Goal: Use online tool/utility: Utilize a website feature to perform a specific function

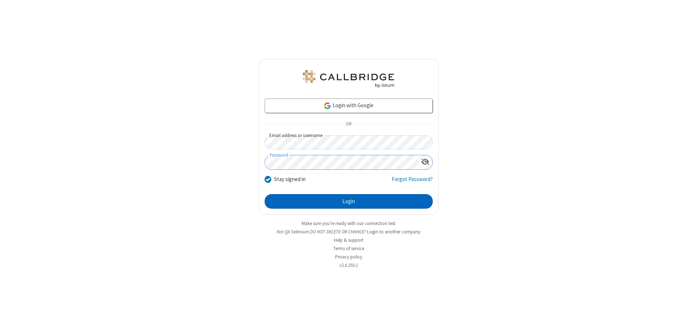
click at [349, 201] on button "Login" at bounding box center [349, 201] width 168 height 15
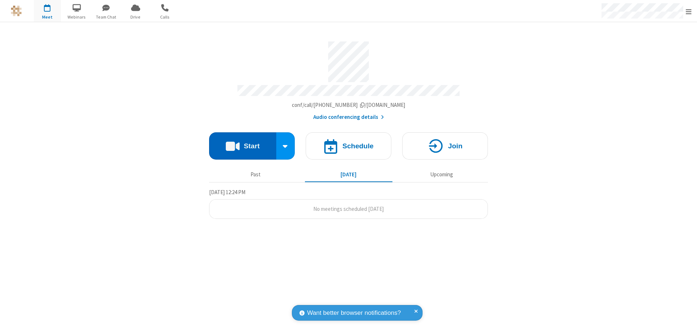
click at [243, 142] on button "Start" at bounding box center [242, 145] width 67 height 27
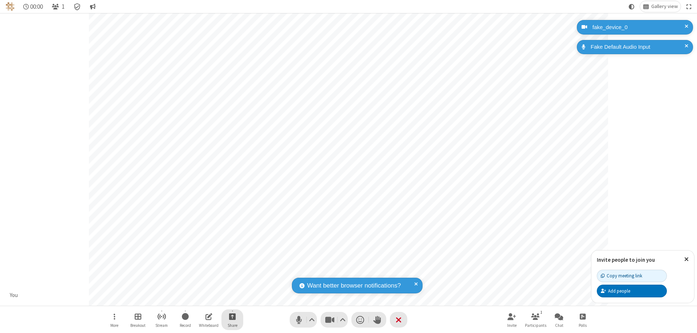
click at [232, 316] on span "Start sharing" at bounding box center [232, 316] width 7 height 9
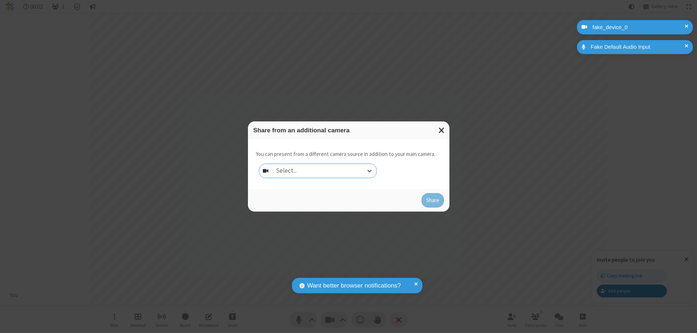
click at [324, 171] on div "Select..." at bounding box center [324, 171] width 104 height 14
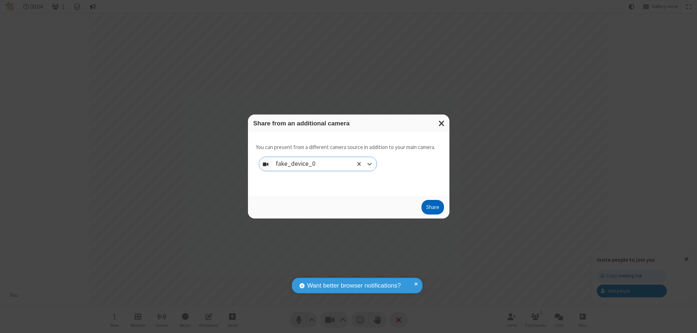
click at [433, 208] on button "Share" at bounding box center [433, 207] width 23 height 15
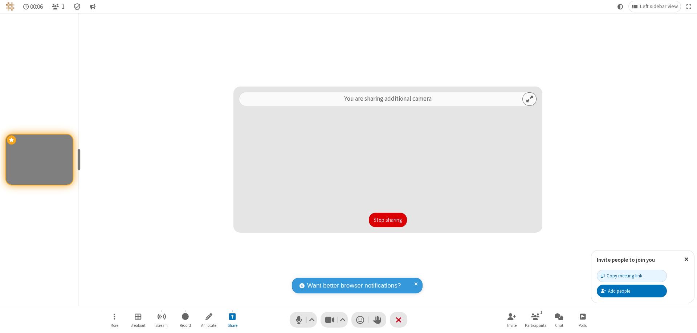
click at [388, 220] on button "Stop sharing" at bounding box center [388, 219] width 38 height 15
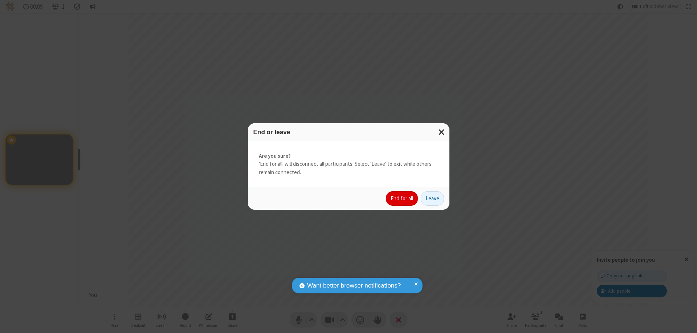
click at [402, 198] on button "End for all" at bounding box center [402, 198] width 32 height 15
